Goal: Navigation & Orientation: Find specific page/section

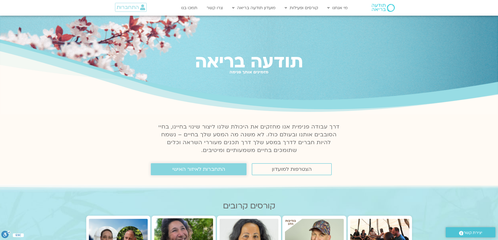
click at [182, 169] on span "התחברות לאיזור האישי" at bounding box center [198, 169] width 53 height 6
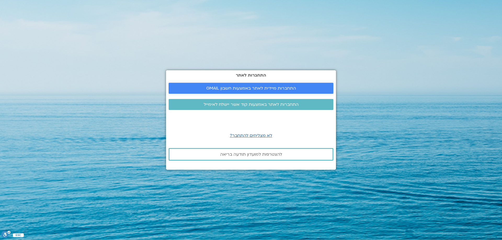
click at [298, 88] on span "התחברות מיידית לאתר באמצעות חשבון GMAIL" at bounding box center [251, 88] width 152 height 5
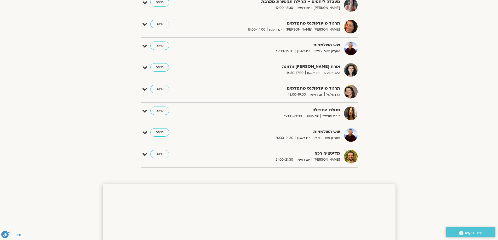
scroll to position [366, 0]
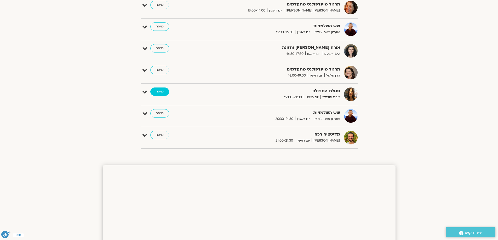
click at [160, 91] on link "כניסה" at bounding box center [159, 92] width 19 height 8
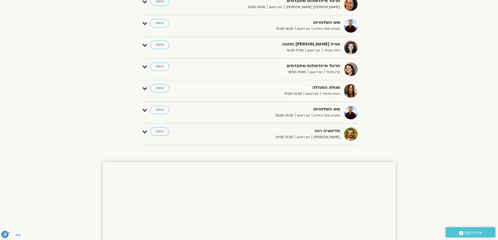
scroll to position [364, 0]
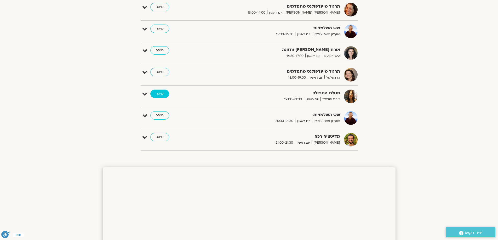
click at [157, 94] on link "כניסה" at bounding box center [159, 94] width 19 height 8
